Goal: Find specific page/section: Find specific page/section

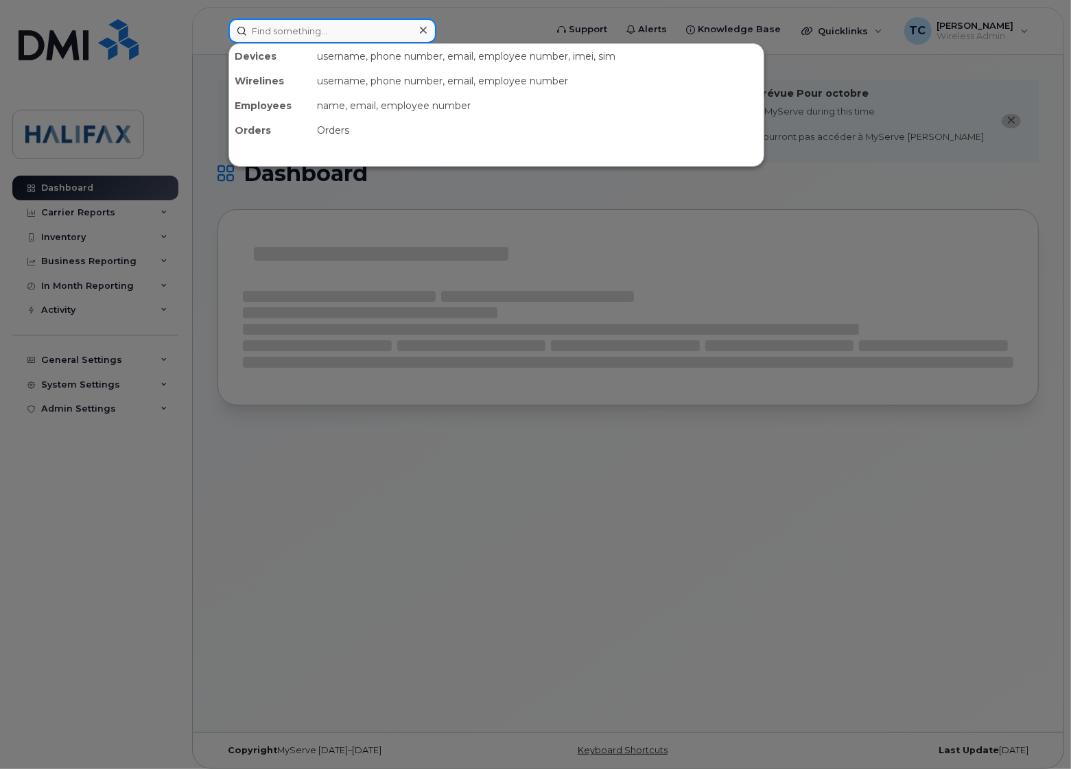
click at [325, 28] on input at bounding box center [333, 31] width 208 height 25
paste input "9022400714"
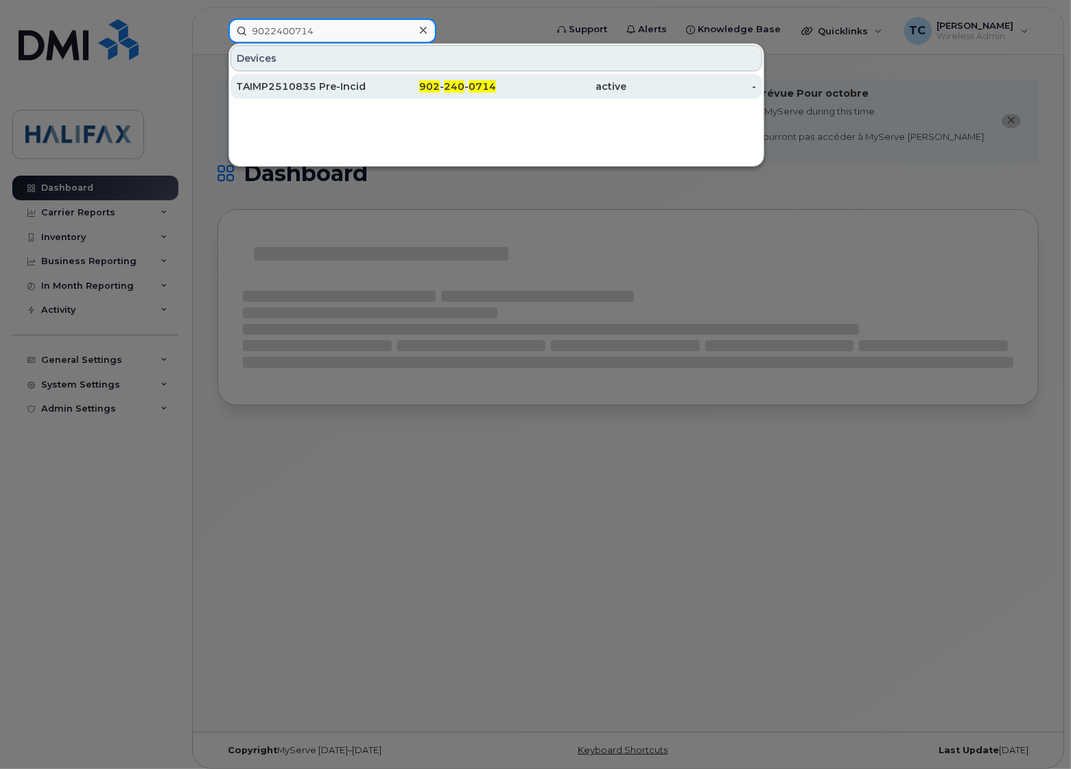
type input "9022400714"
click at [338, 82] on div "TAIMP2510835 Pre-Incident Planning DO NOT CANCEL" at bounding box center [301, 87] width 130 height 14
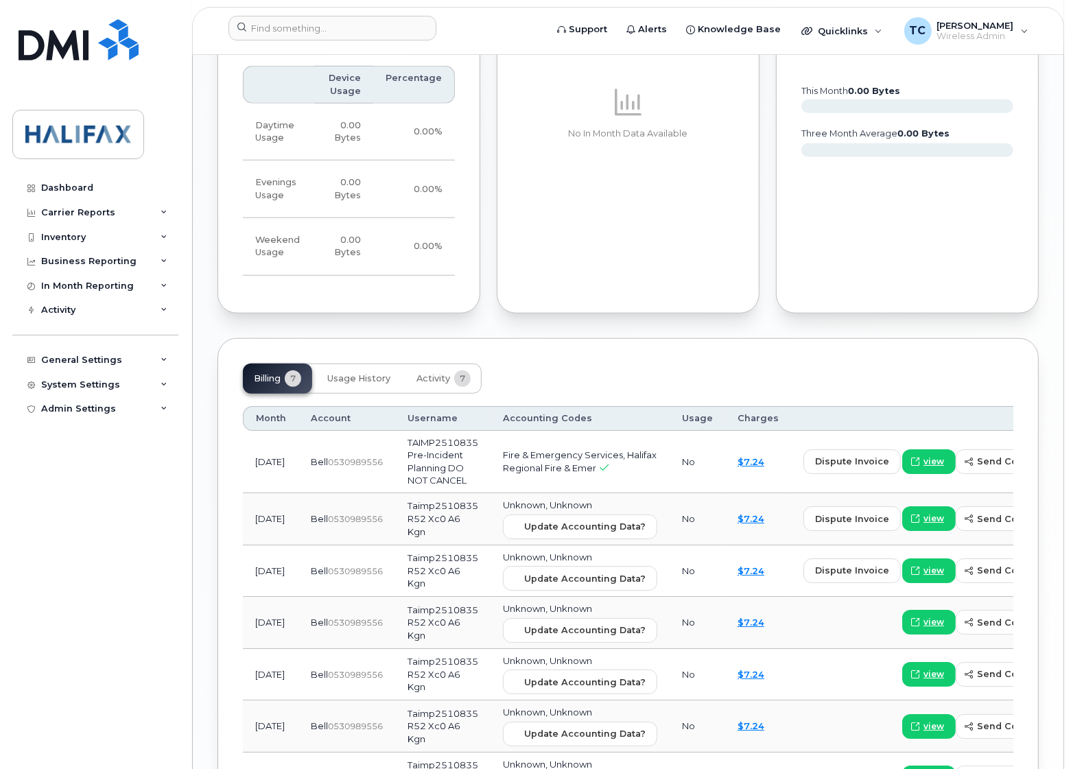
scroll to position [1030, 0]
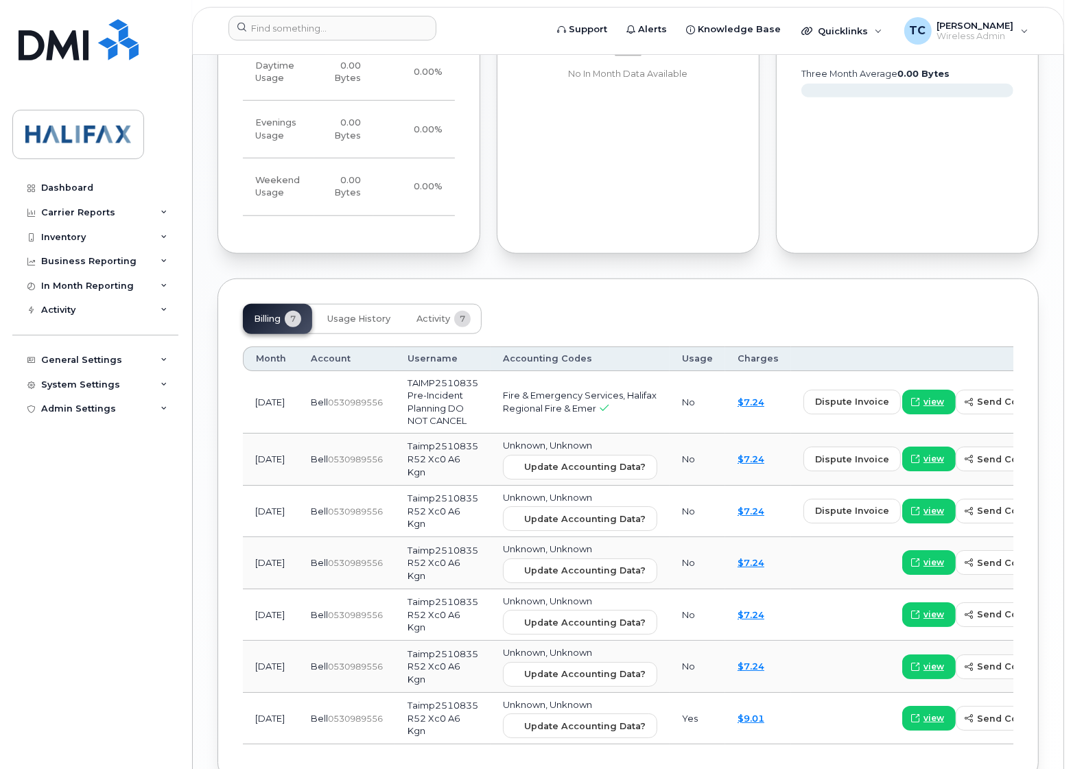
click at [585, 279] on div "Billing 7 Usage History Activity 7 Month Account Username Accounting Codes Usag…" at bounding box center [629, 531] width 822 height 505
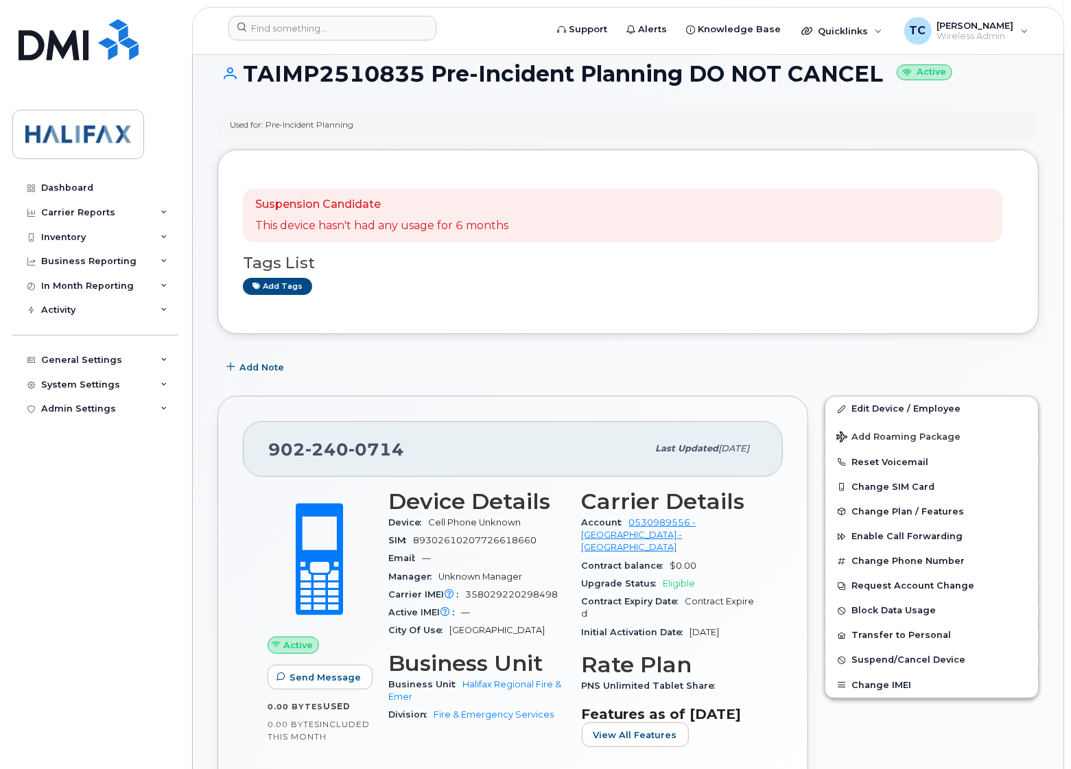
scroll to position [86, 0]
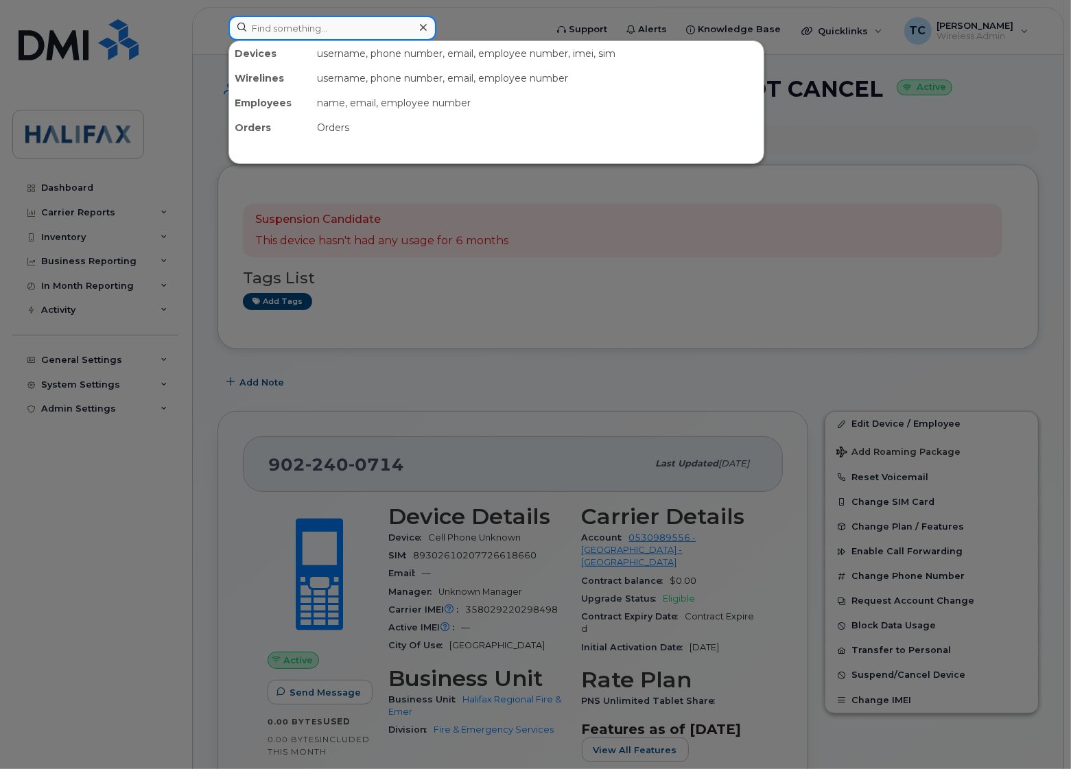
click at [325, 32] on input at bounding box center [333, 28] width 208 height 25
paste input "9022208546"
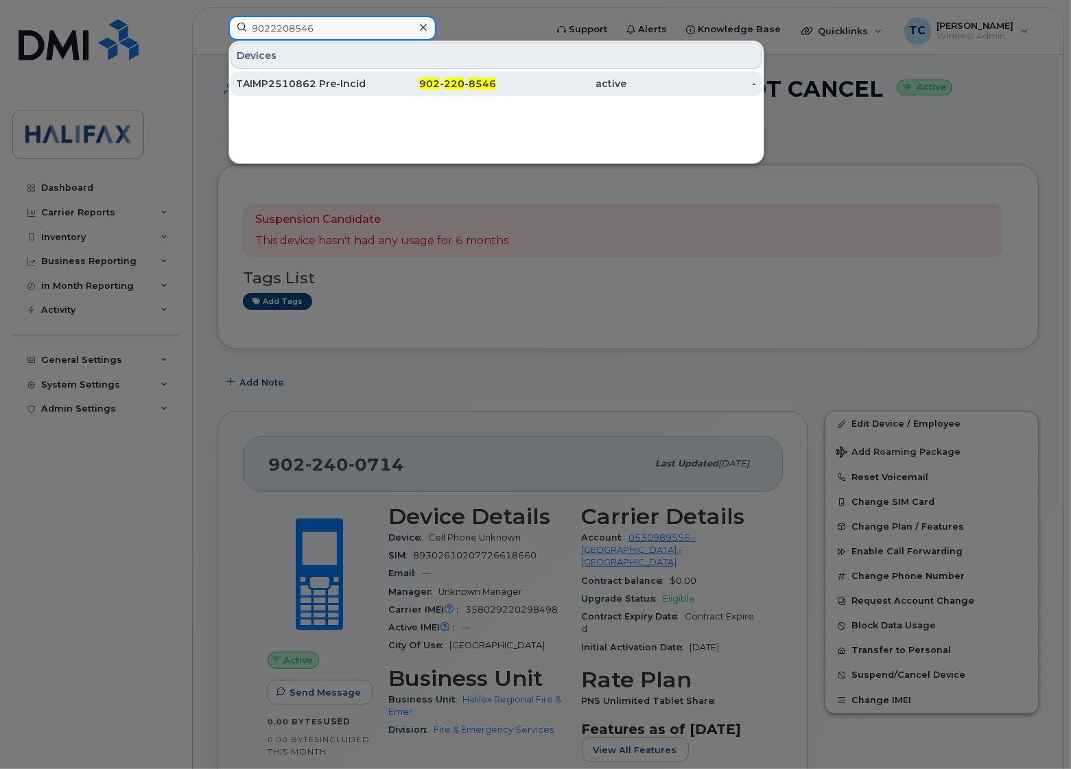
type input "9022208546"
click at [276, 87] on div "TAIMP2510862 Pre-Incident Planning DO NOT CANCEL" at bounding box center [301, 84] width 130 height 14
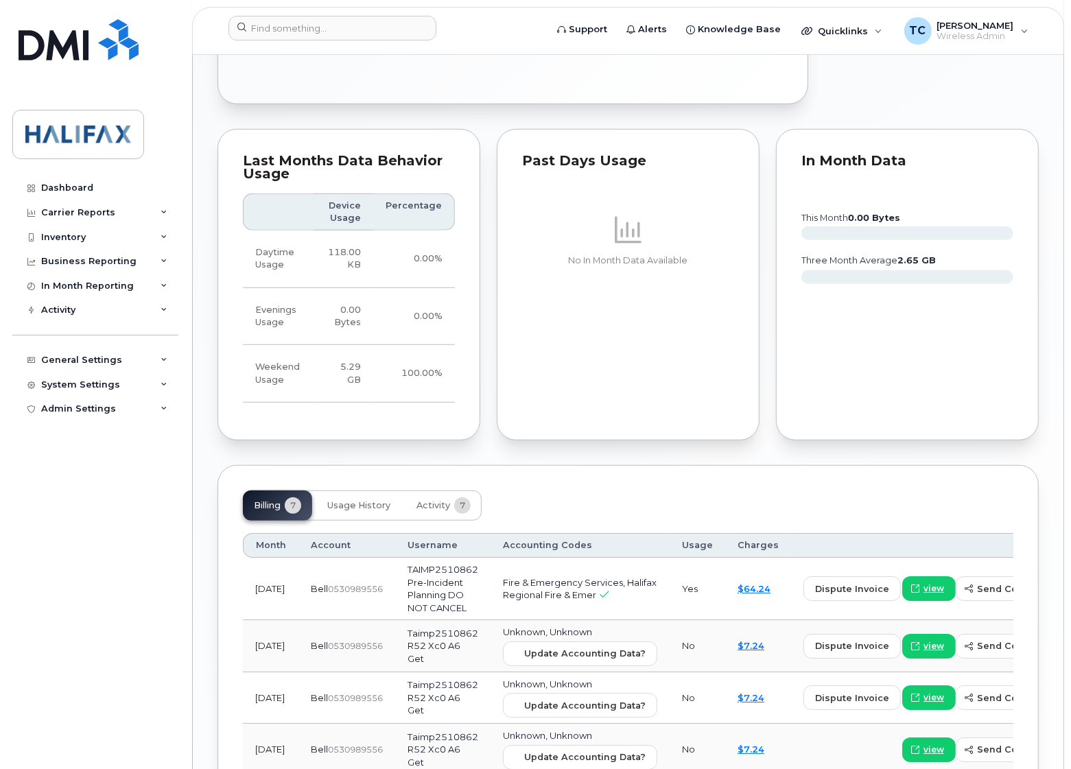
scroll to position [944, 0]
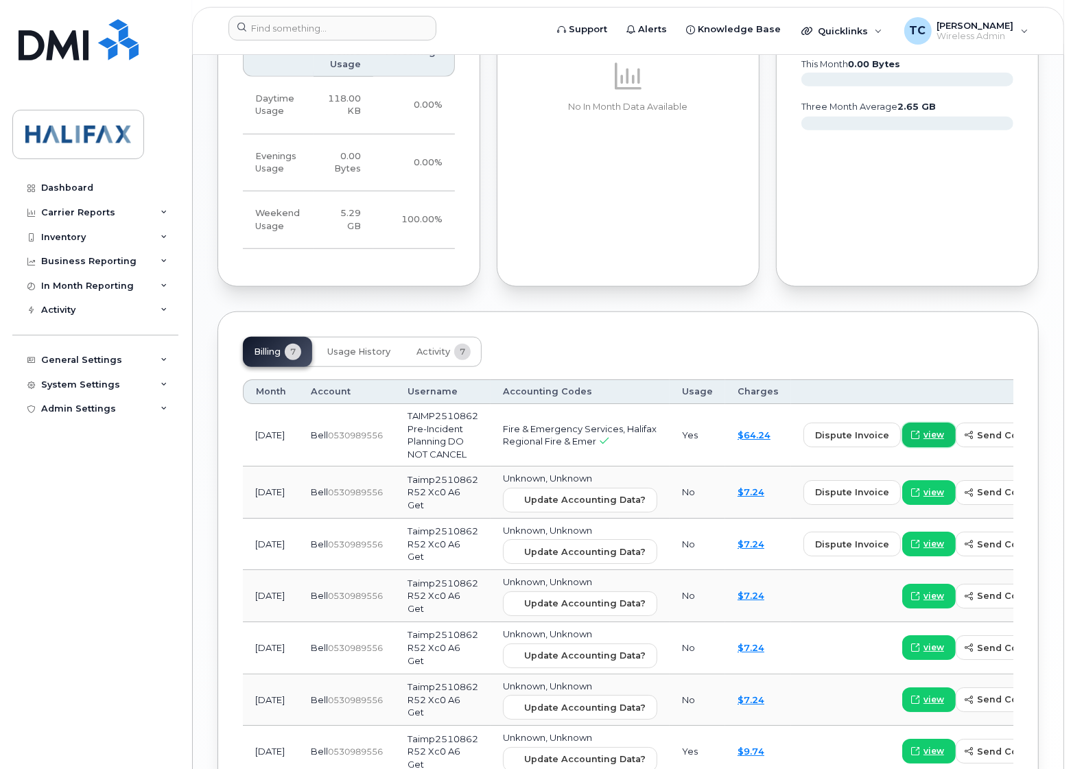
click at [924, 429] on span "view" at bounding box center [934, 435] width 21 height 12
click at [343, 25] on input at bounding box center [333, 28] width 208 height 25
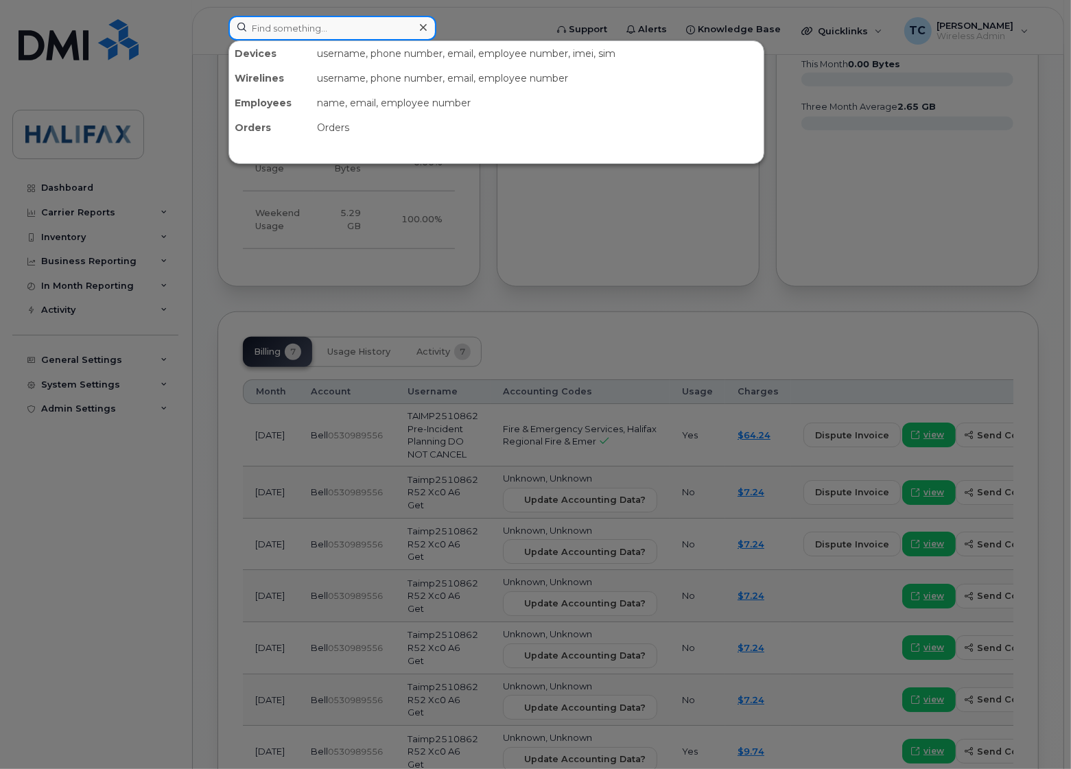
paste input "7826404153"
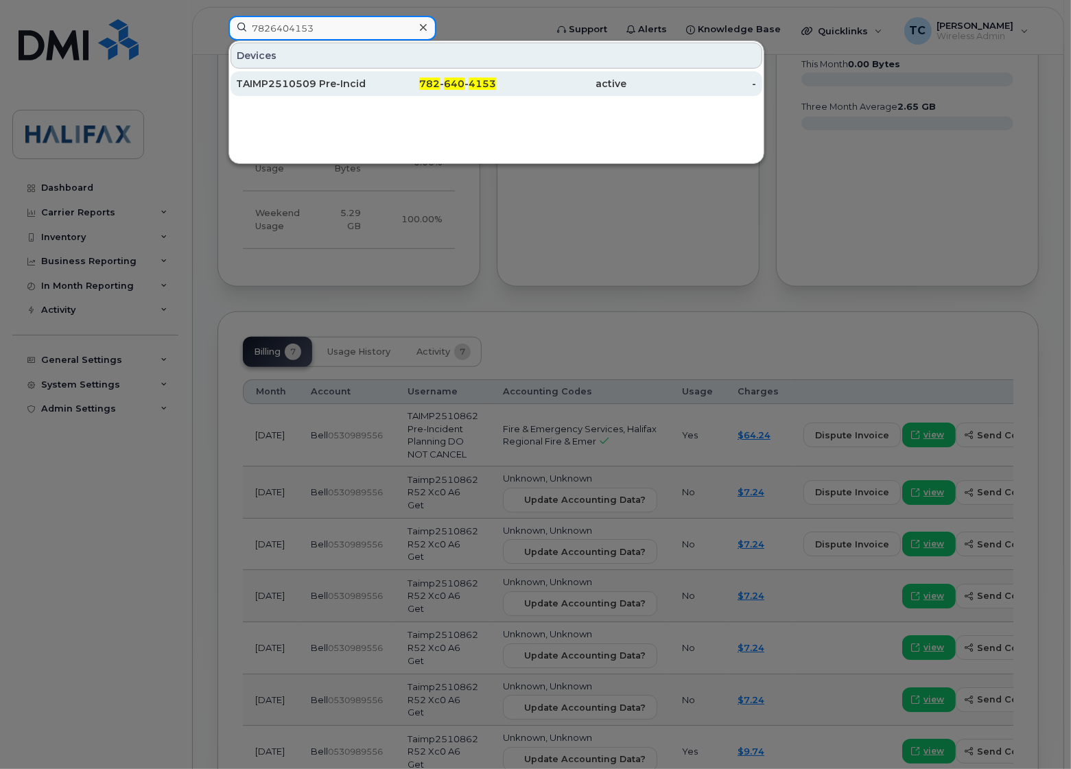
type input "7826404153"
click at [334, 80] on div "TAIMP2510509 Pre-Incident Planning DO NOT CANCEL" at bounding box center [301, 84] width 130 height 14
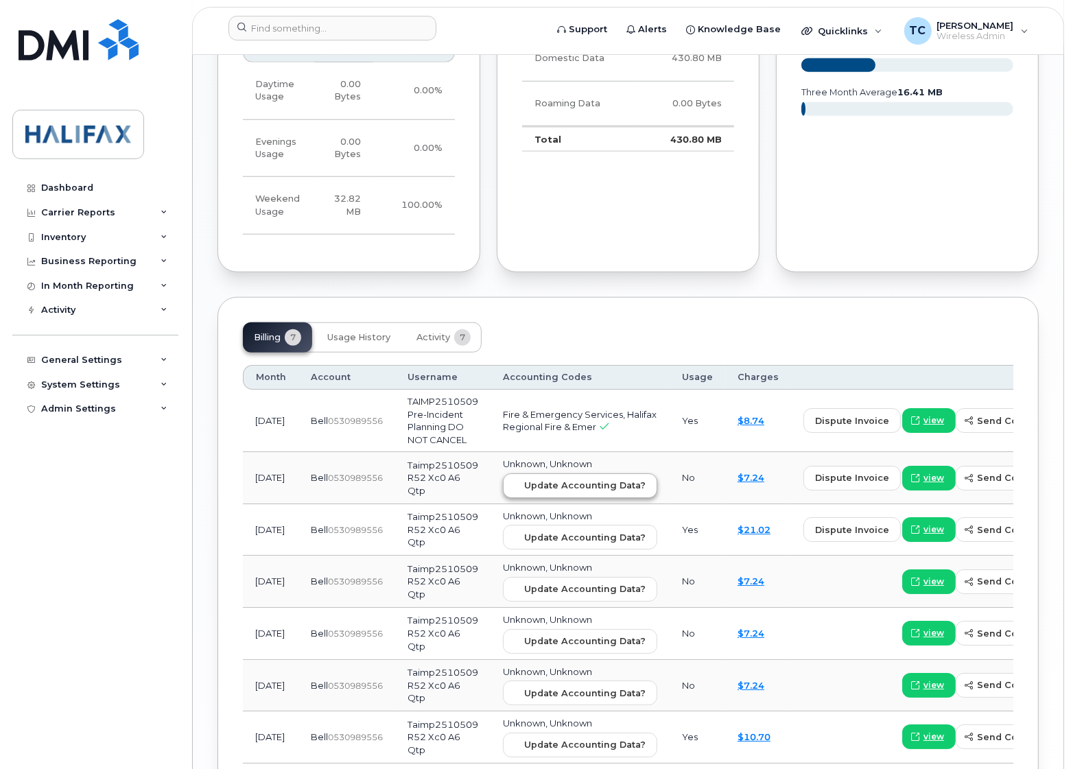
scroll to position [1030, 0]
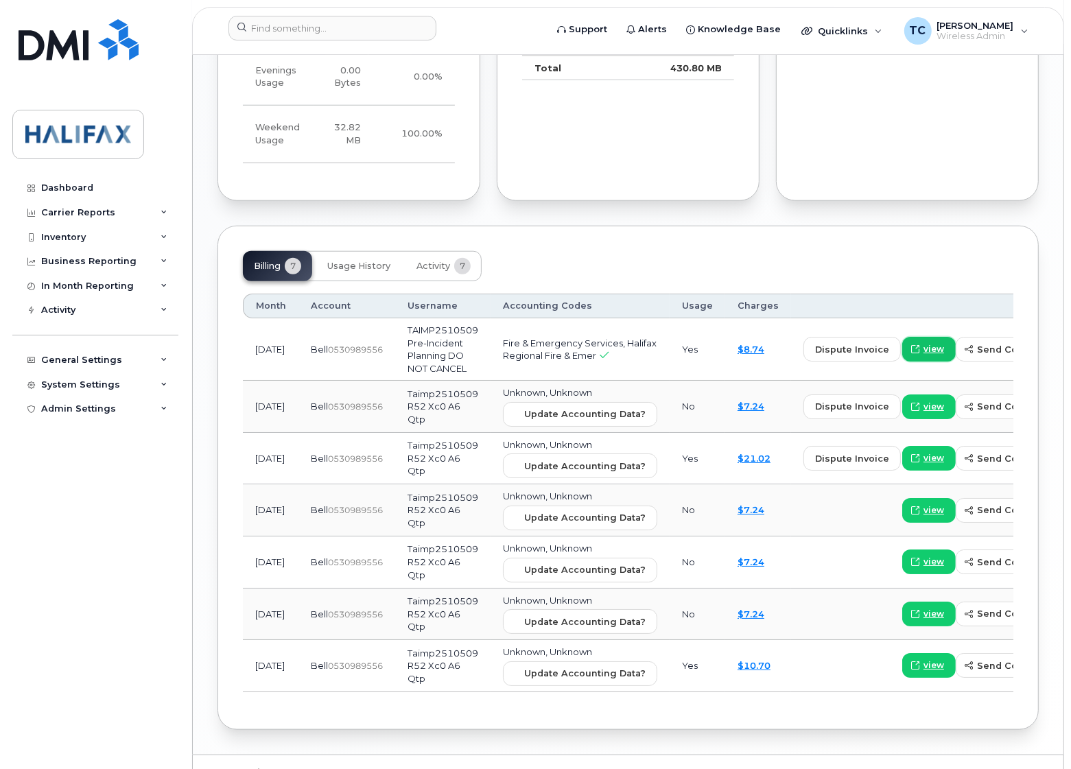
click at [924, 343] on span "view" at bounding box center [934, 349] width 21 height 12
click at [272, 26] on input at bounding box center [333, 28] width 208 height 25
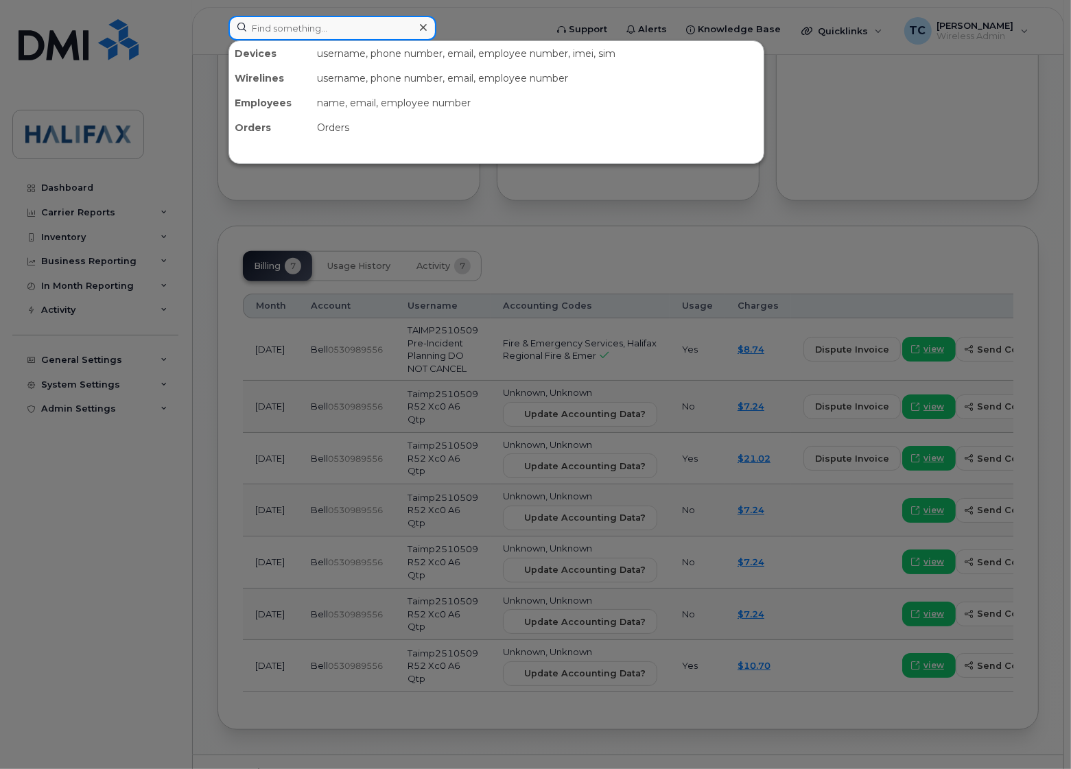
paste input "7826404689"
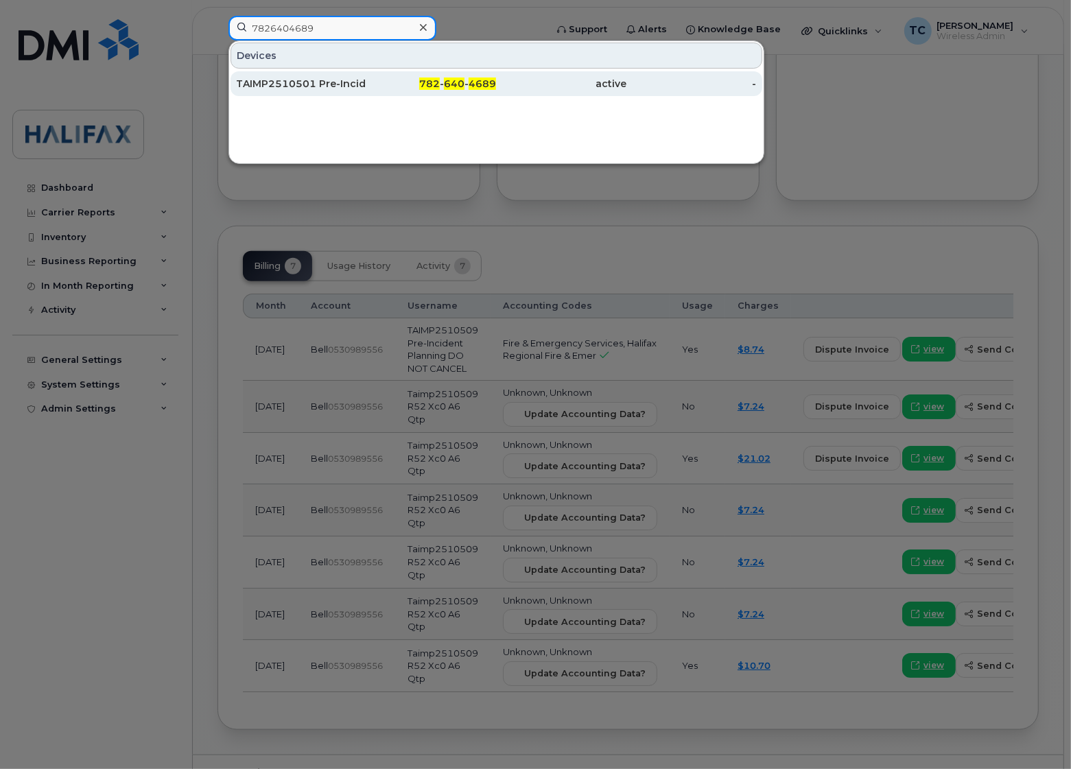
type input "7826404689"
click at [303, 82] on div "TAIMP2510501 Pre-Incident Planning DO NOT CANCEL" at bounding box center [301, 84] width 130 height 14
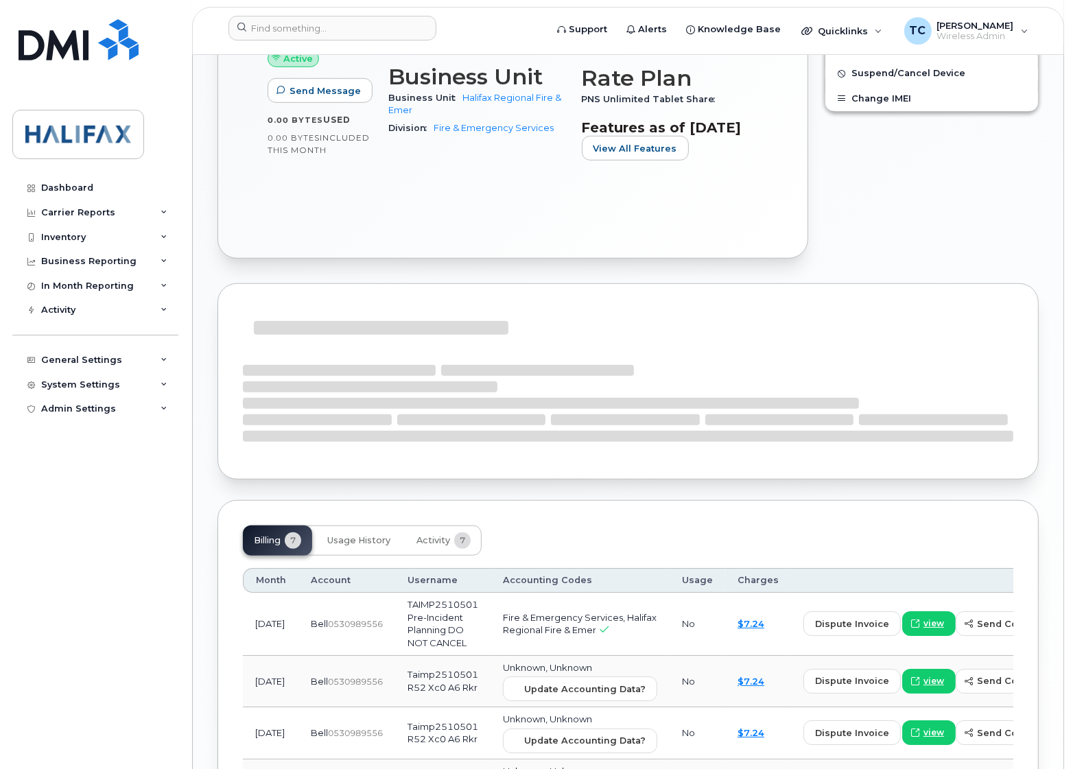
scroll to position [812, 0]
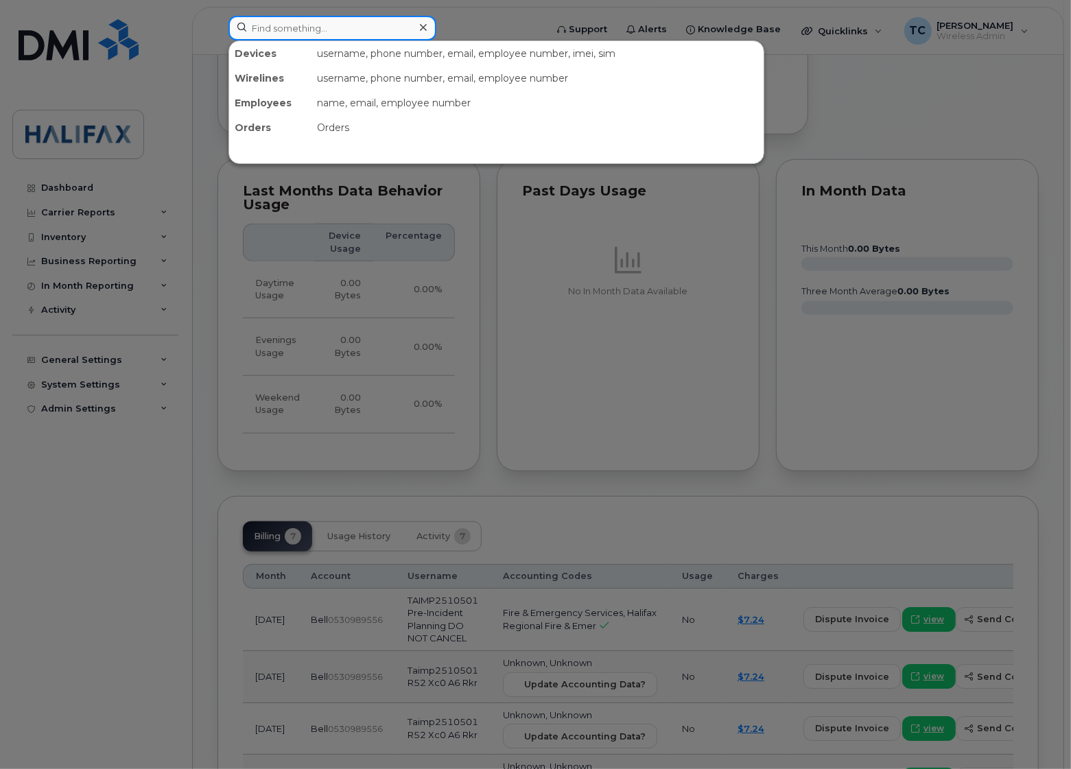
click at [336, 21] on input at bounding box center [333, 28] width 208 height 25
paste input "9022407404"
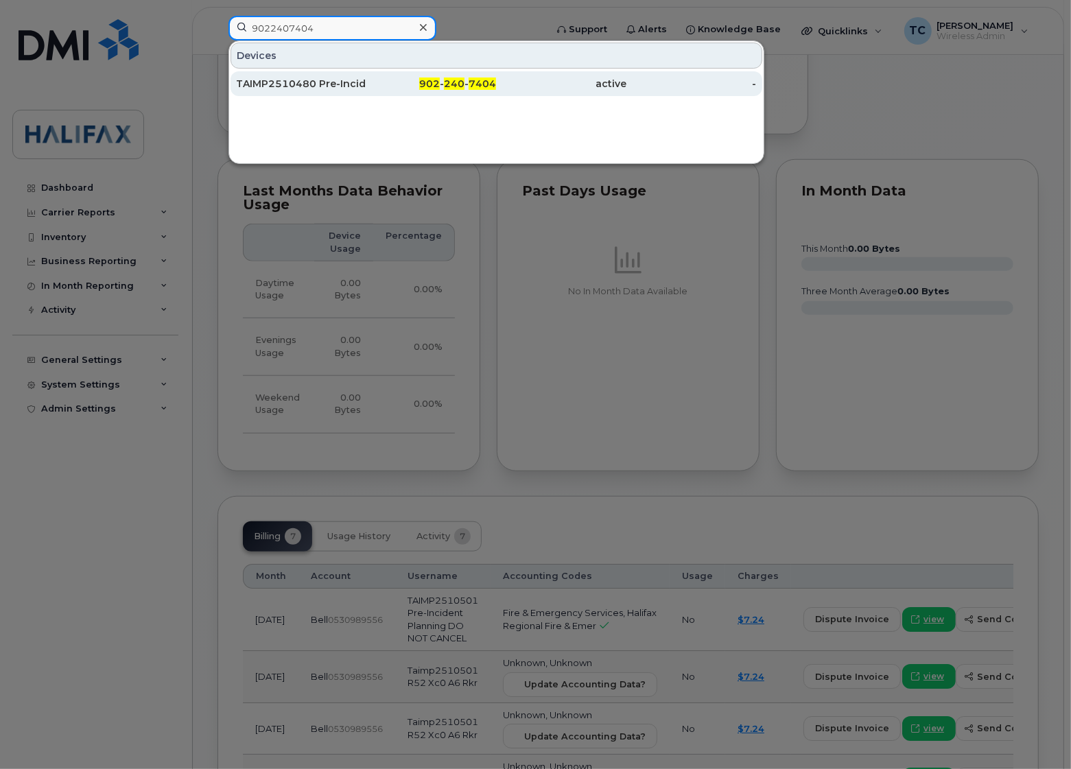
type input "9022407404"
click at [305, 84] on div "TAIMP2510480 Pre-Incident Planning DO NOT CANCEL" at bounding box center [301, 84] width 130 height 14
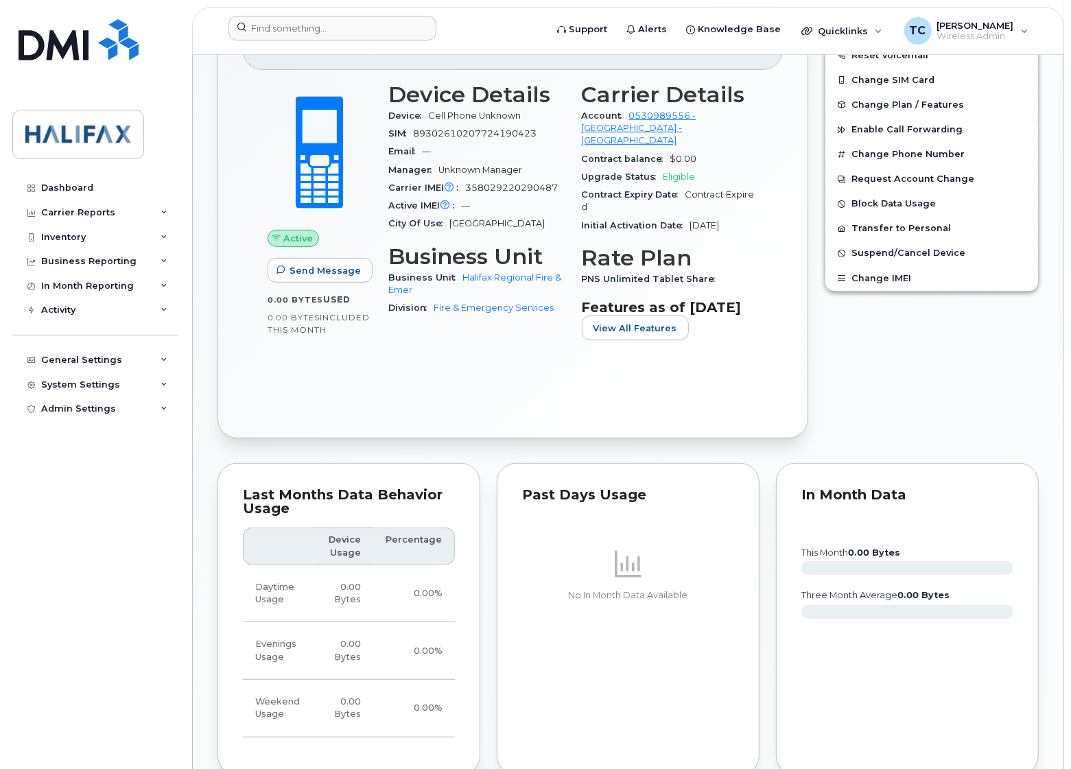
scroll to position [506, 0]
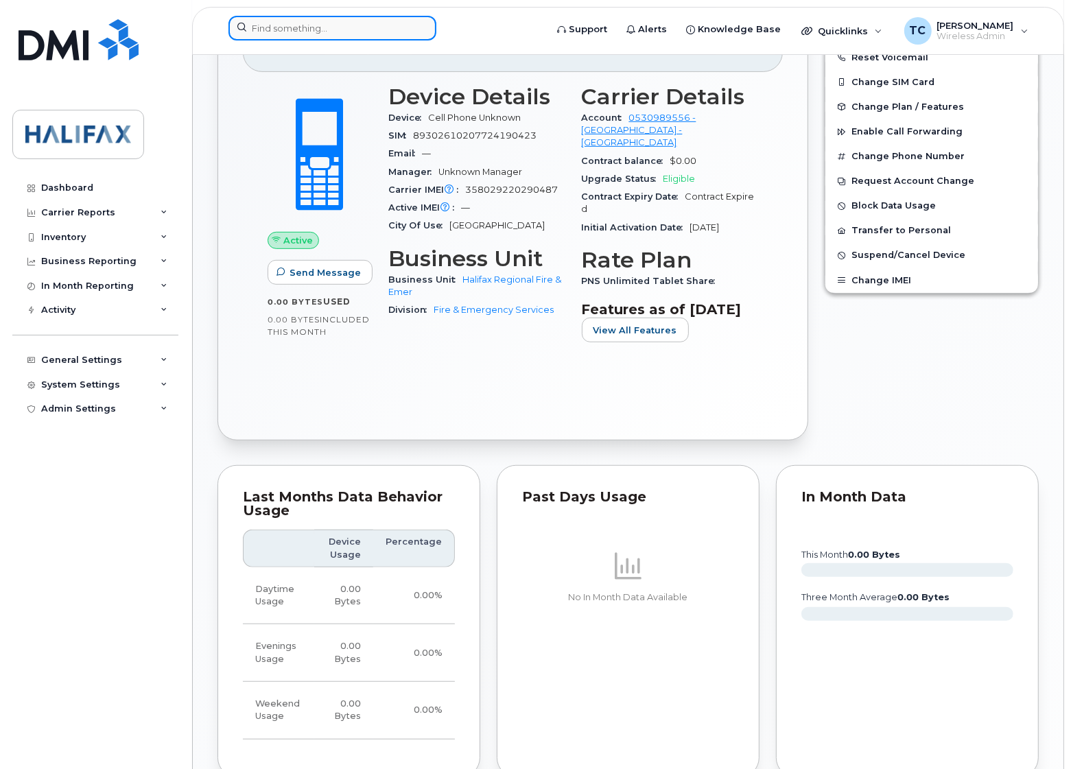
click at [359, 30] on input at bounding box center [333, 28] width 208 height 25
paste input "7826404153"
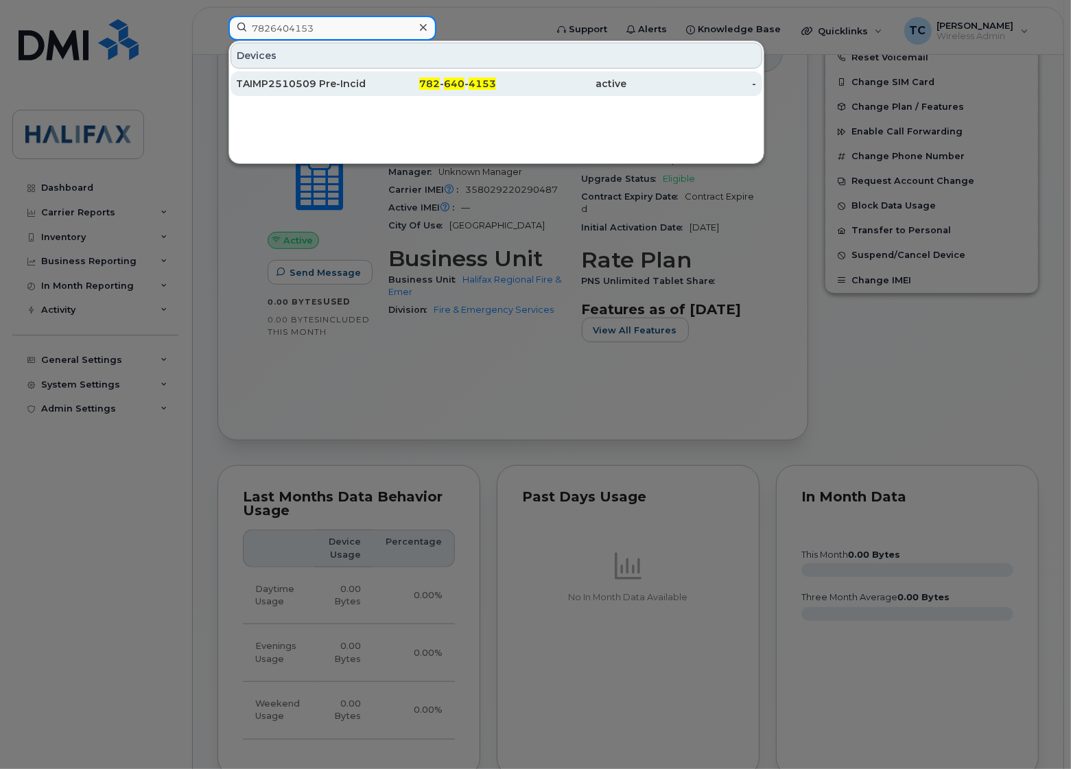
type input "7826404153"
click at [312, 81] on div "TAIMP2510509 Pre-Incident Planning DO NOT CANCEL" at bounding box center [301, 84] width 130 height 14
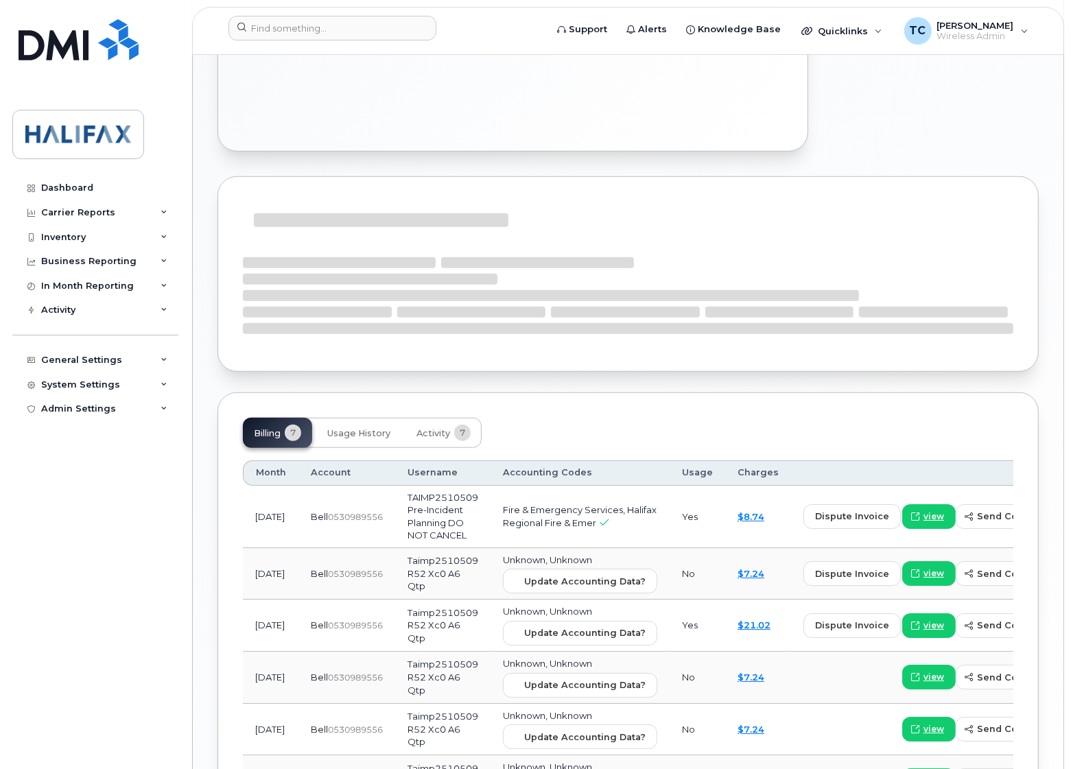
scroll to position [858, 0]
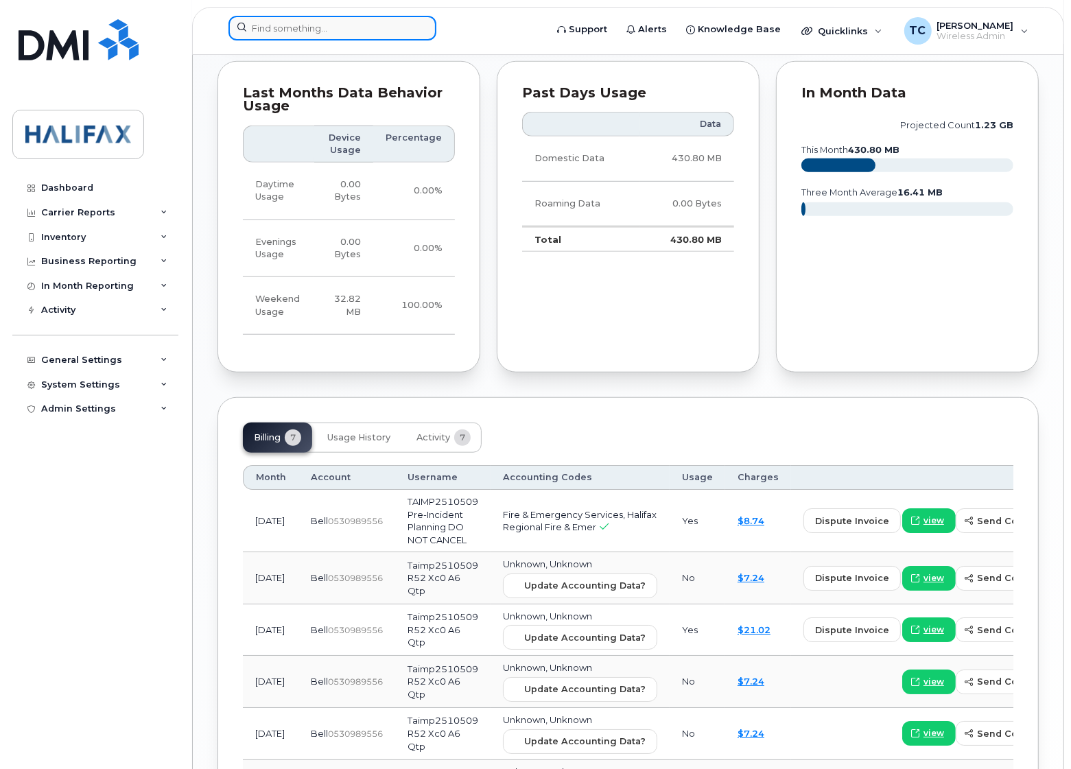
click at [356, 32] on input at bounding box center [333, 28] width 208 height 25
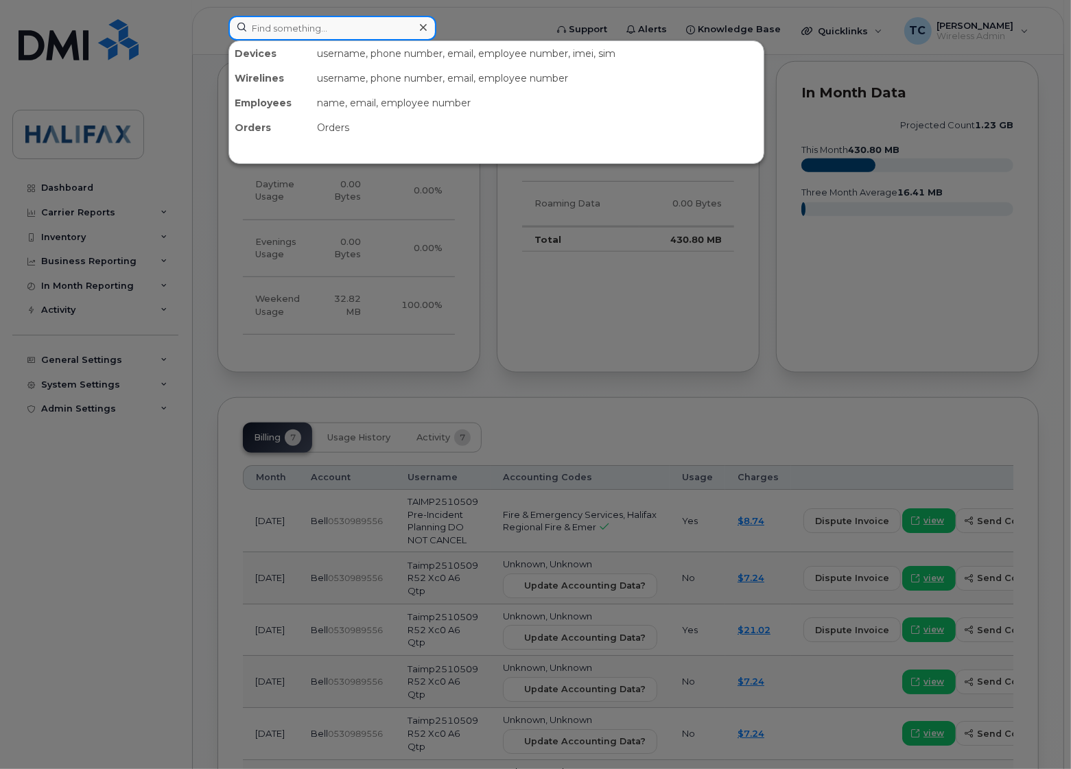
paste input "7824464146"
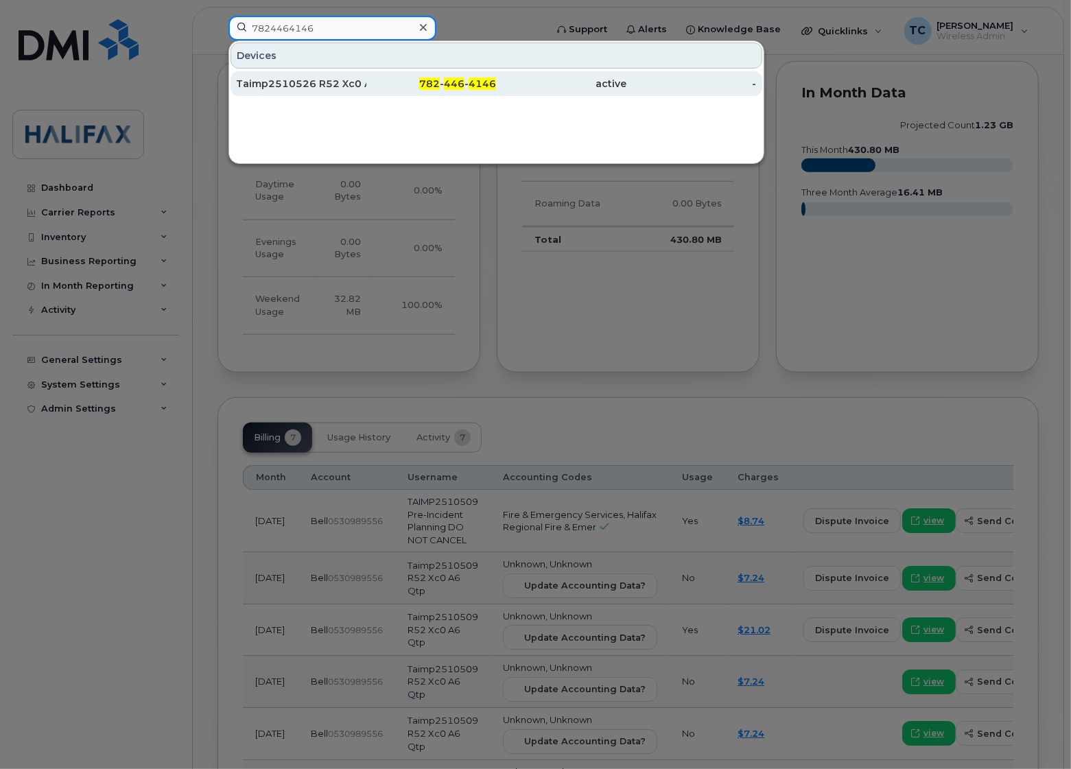
type input "7824464146"
click at [299, 87] on div "Taimp2510526 R52 Xc0 A6 Pxb" at bounding box center [301, 84] width 130 height 14
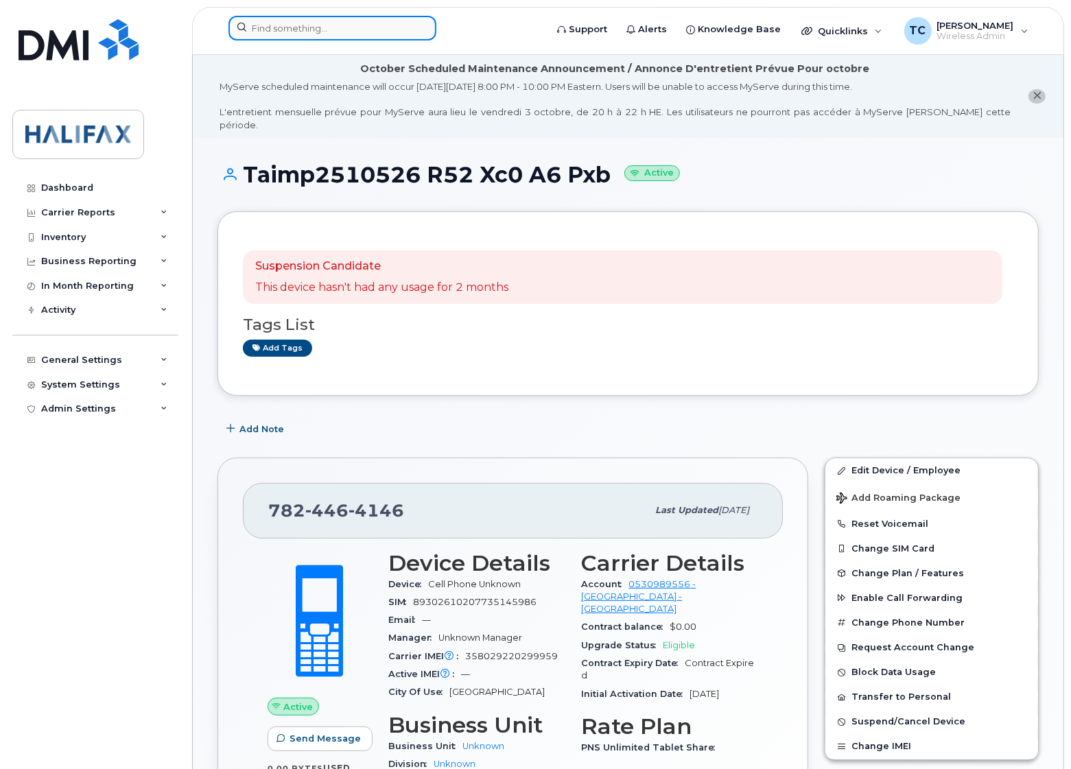
click at [292, 29] on input at bounding box center [333, 28] width 208 height 25
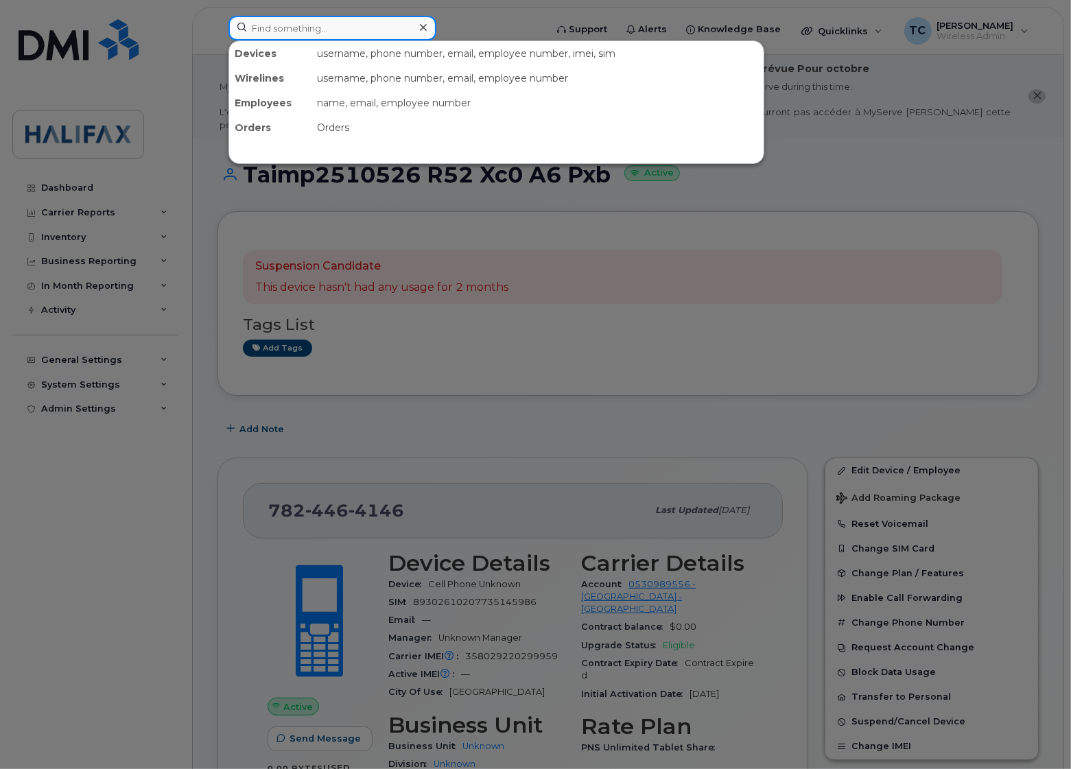
paste input "9024970821"
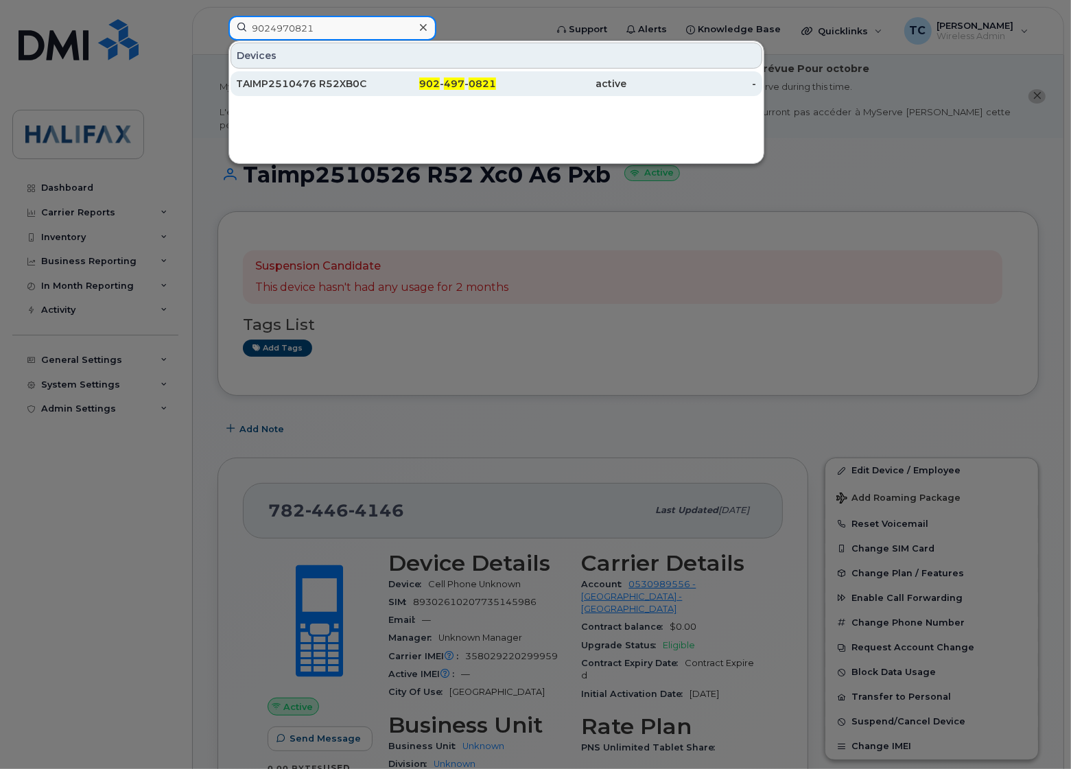
type input "9024970821"
click at [286, 90] on div "TAIMP2510476 R52XB0C96TL - Fire Android #4 PCV1W" at bounding box center [301, 84] width 130 height 14
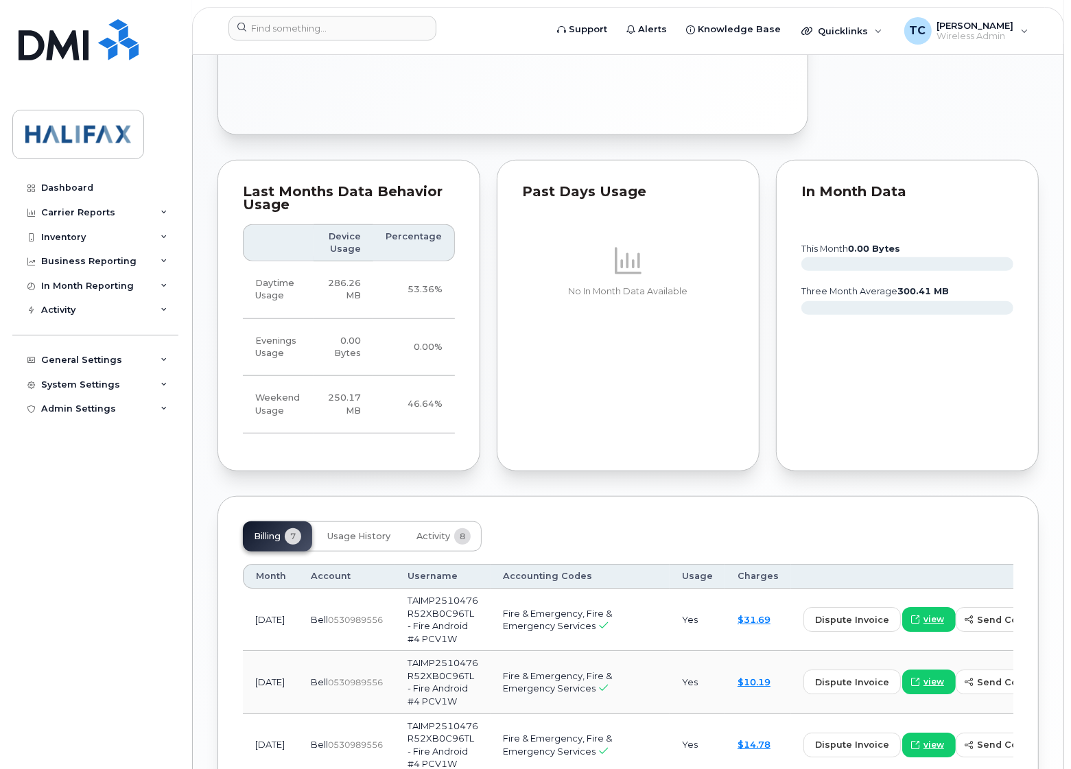
scroll to position [858, 0]
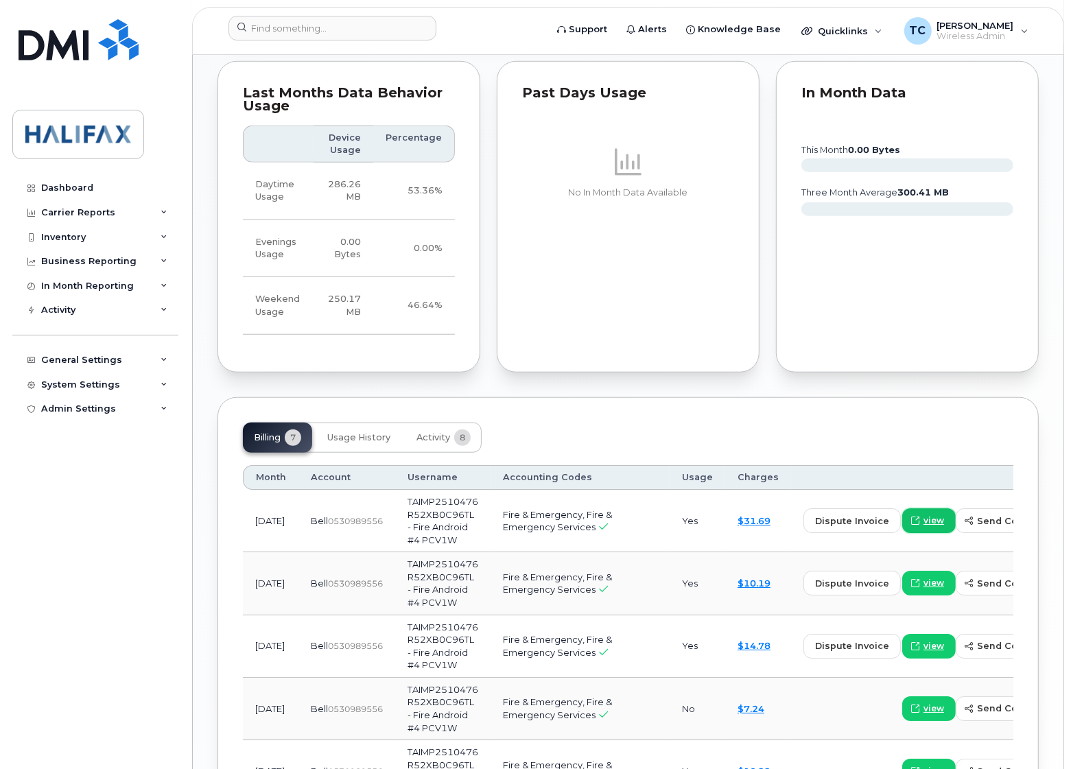
click at [924, 515] on span "view" at bounding box center [934, 521] width 21 height 12
